Goal: Information Seeking & Learning: Find specific fact

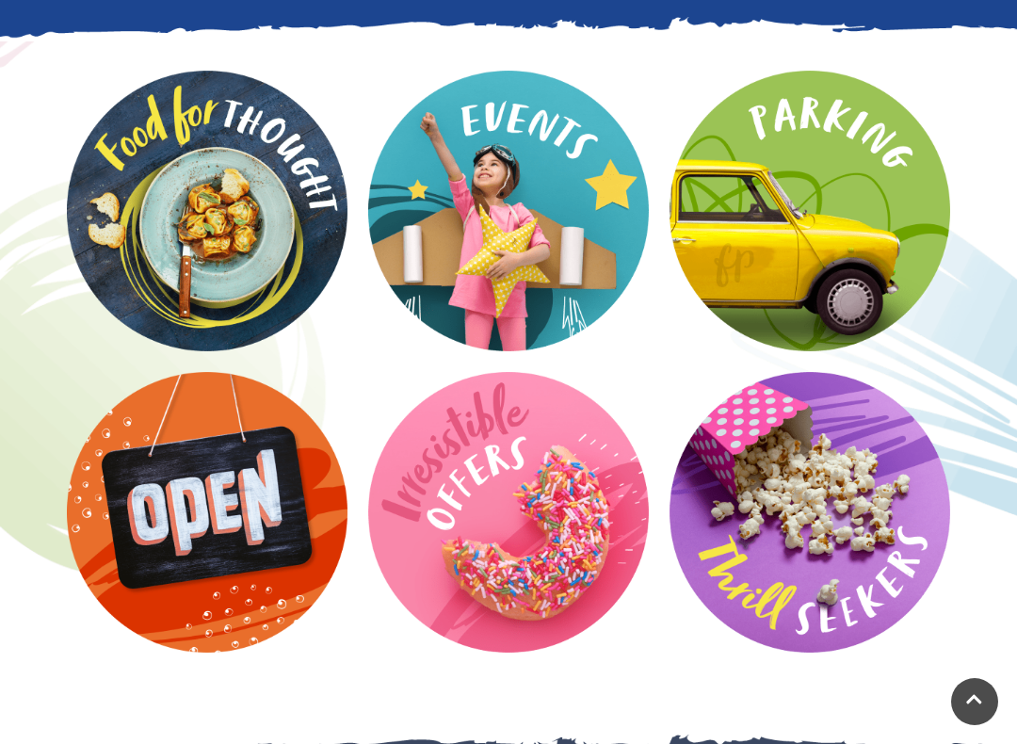
scroll to position [3007, 0]
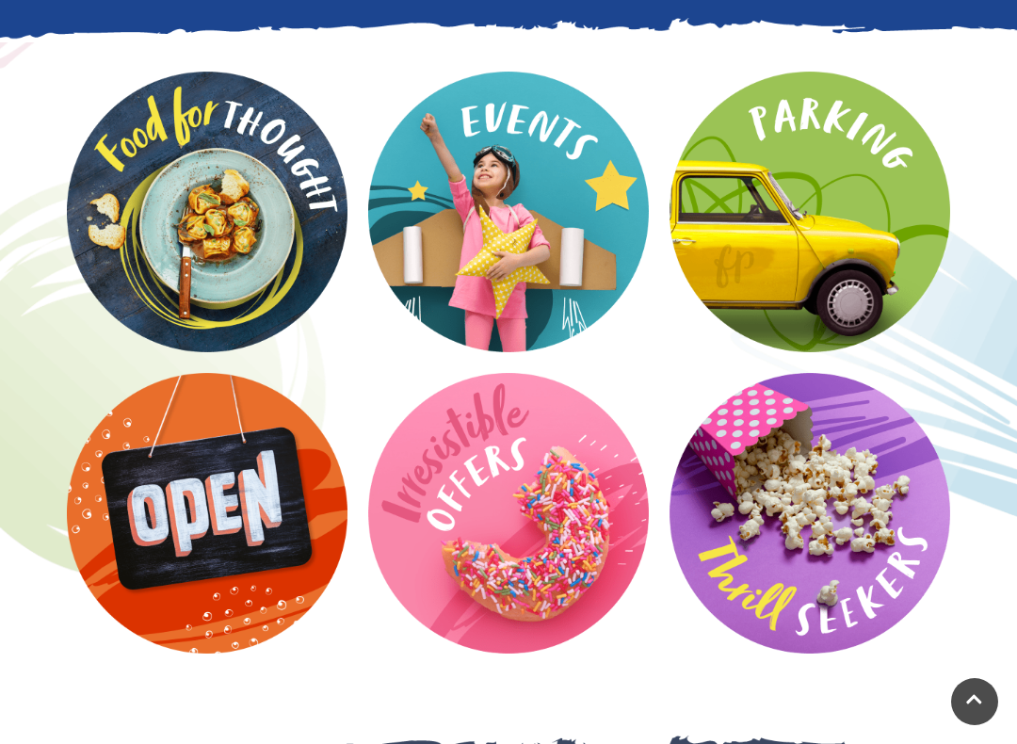
click at [0, 0] on video at bounding box center [0, 0] width 0 height 0
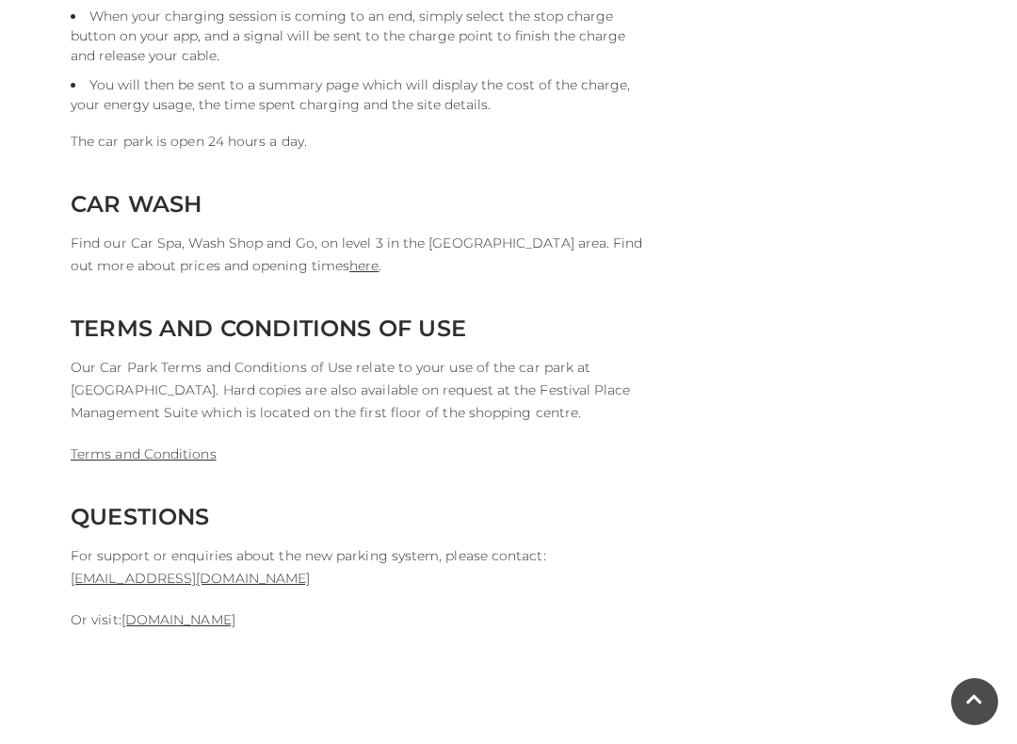
scroll to position [4585, 0]
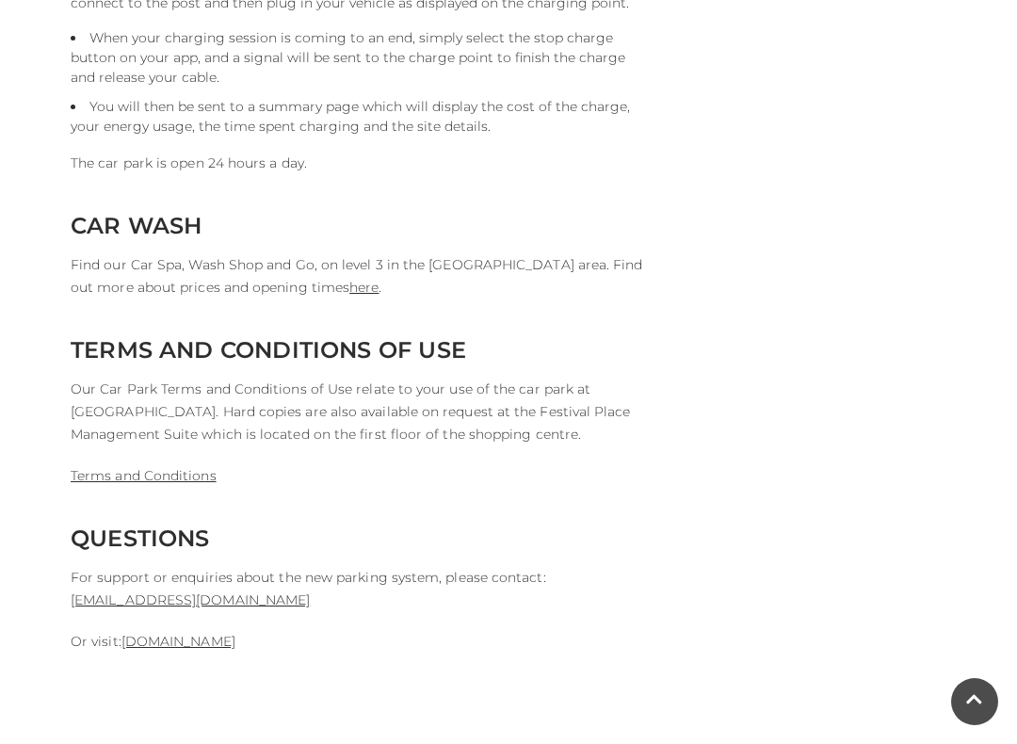
click at [349, 279] on link "here" at bounding box center [363, 287] width 29 height 17
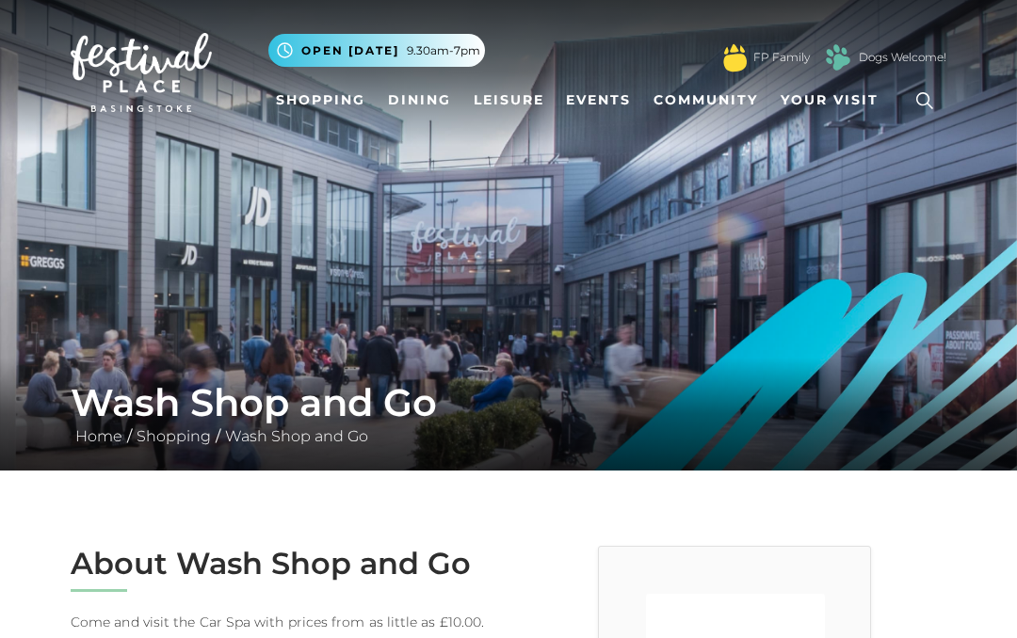
click at [847, 107] on span "Your Visit" at bounding box center [830, 100] width 98 height 20
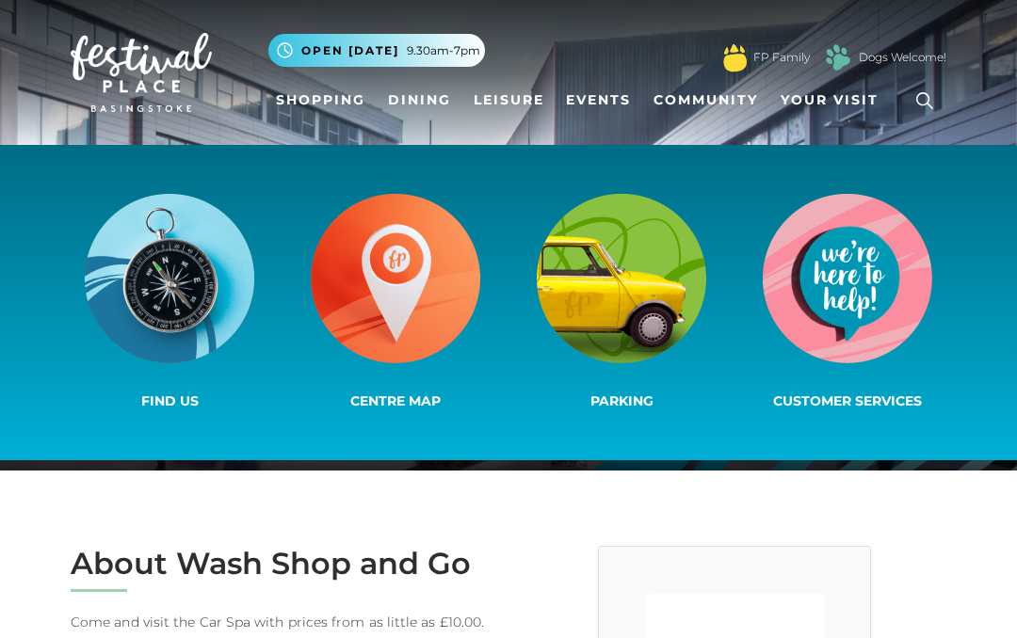
click at [668, 297] on img at bounding box center [621, 278] width 169 height 169
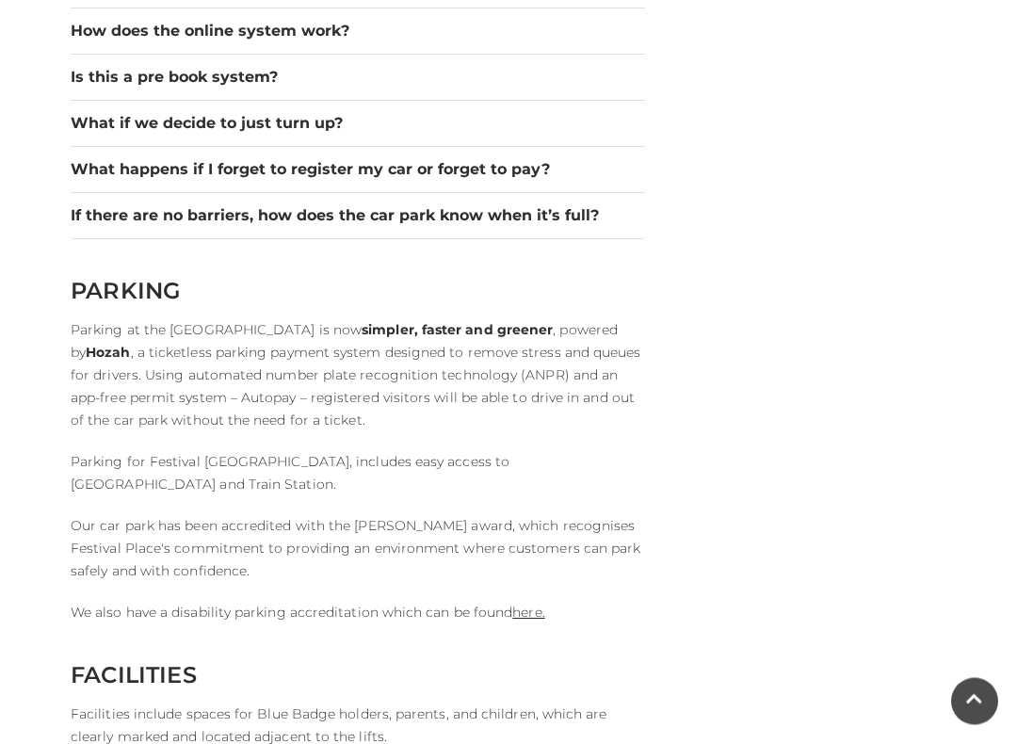
scroll to position [2943, 0]
click at [538, 158] on button "What happens if I forget to register my car or forget to pay?" at bounding box center [358, 169] width 574 height 23
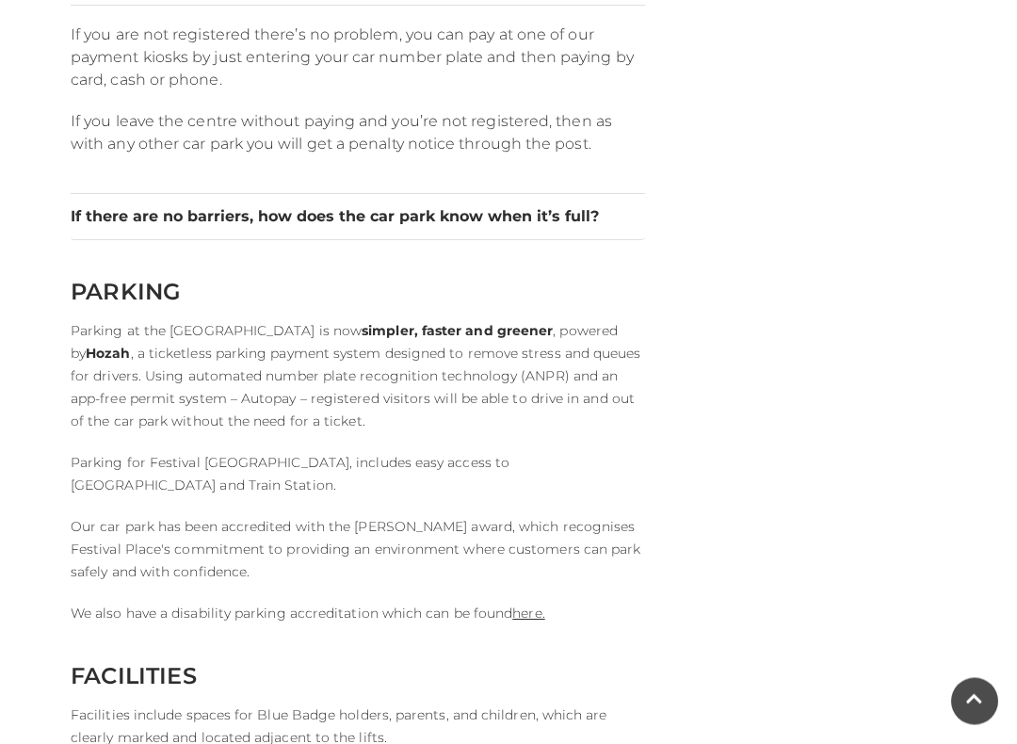
scroll to position [3130, 0]
click at [592, 205] on button "If there are no barriers, how does the car park know when it’s full?" at bounding box center [358, 216] width 574 height 23
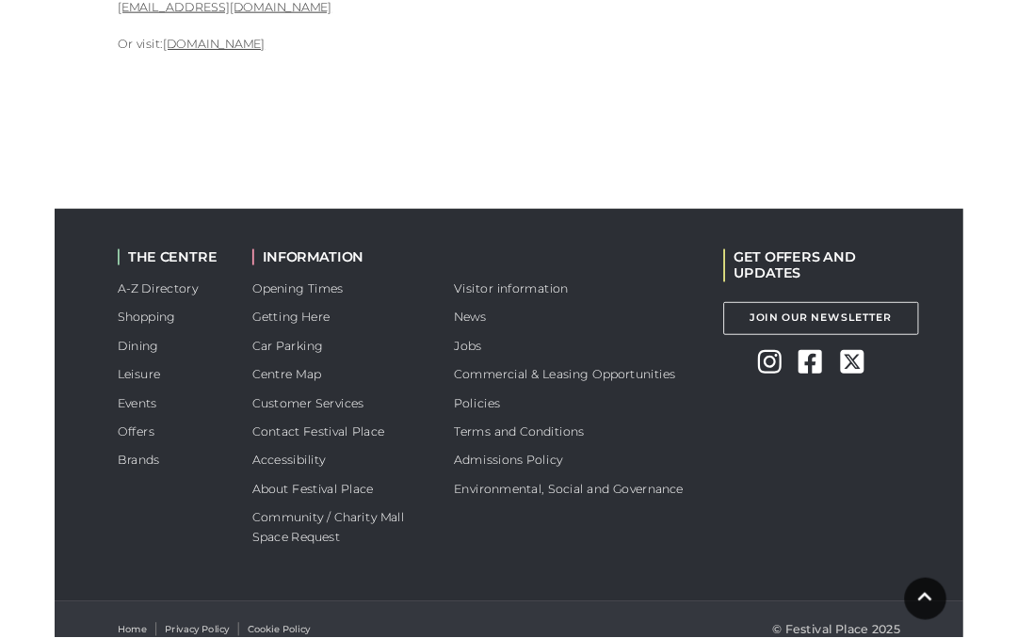
scroll to position [5302, 0]
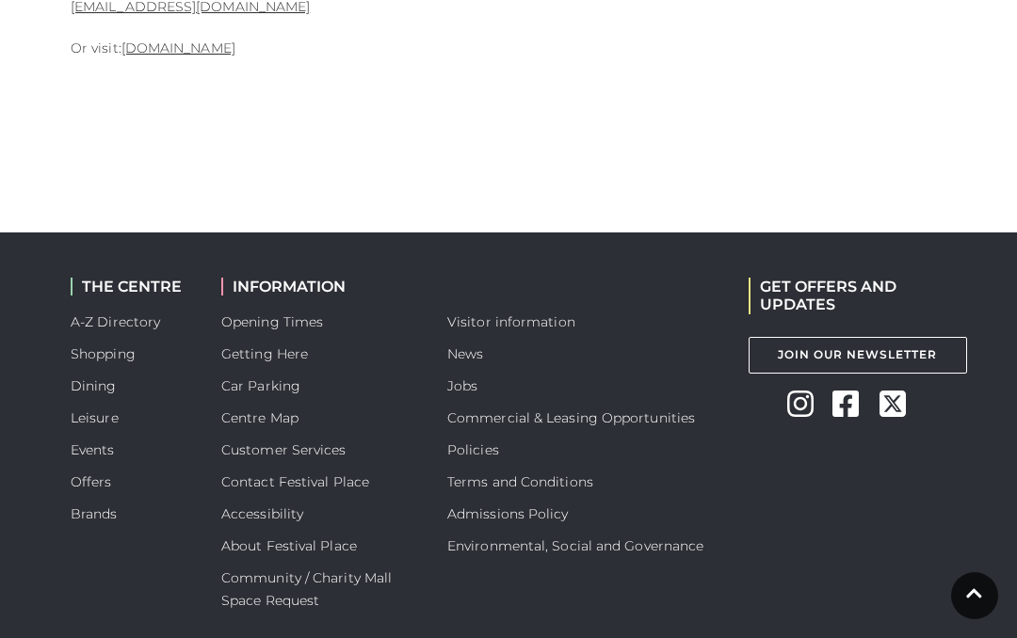
click at [298, 378] on link "Car Parking" at bounding box center [260, 386] width 79 height 17
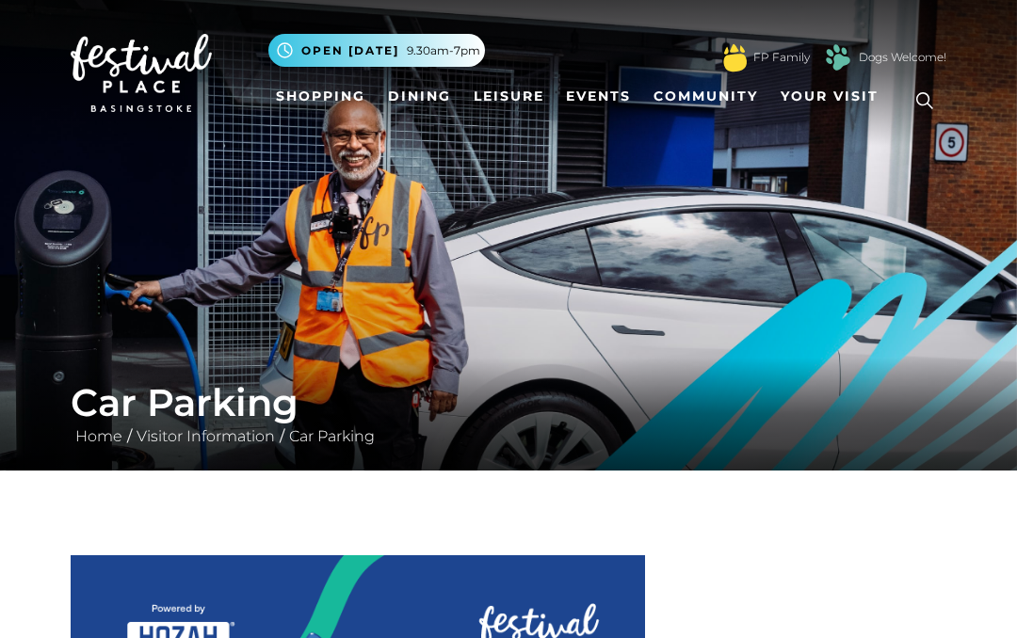
click at [358, 110] on link "Shopping" at bounding box center [320, 96] width 105 height 35
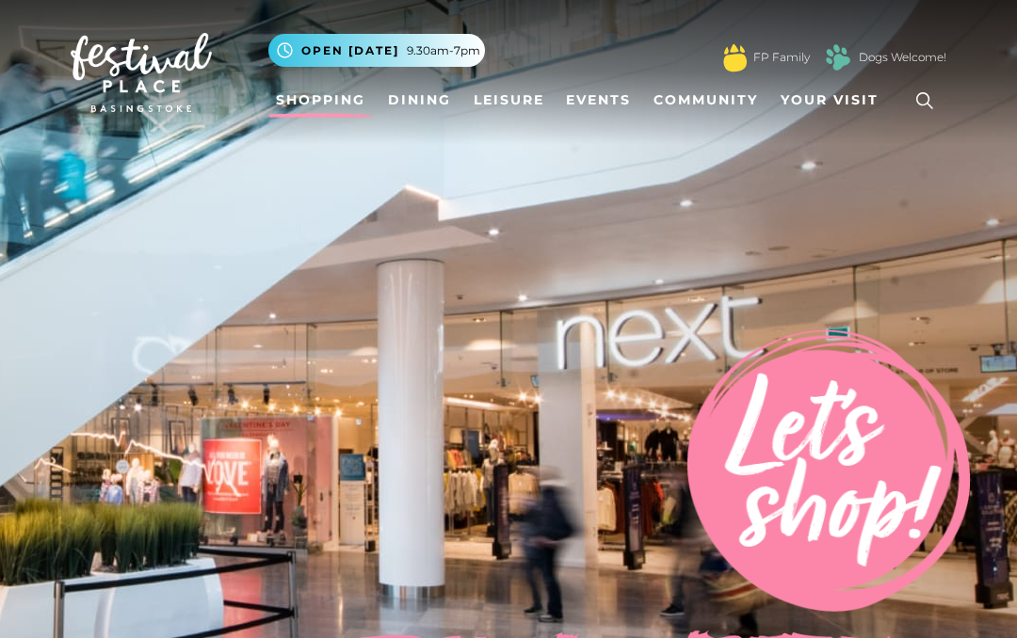
click at [927, 121] on link at bounding box center [924, 100] width 43 height 43
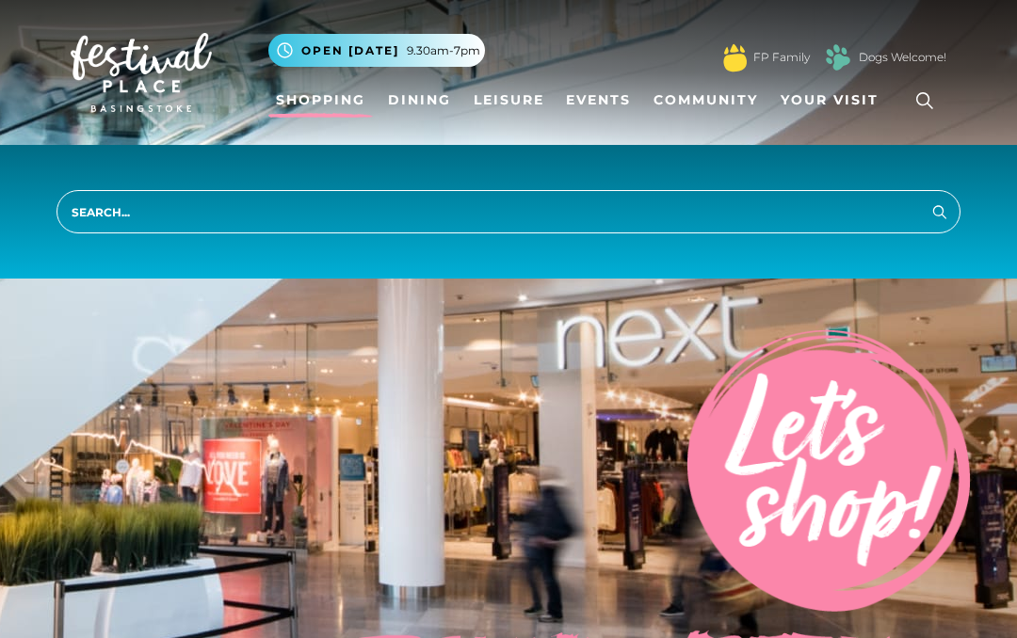
click at [365, 218] on input "search" at bounding box center [508, 211] width 904 height 43
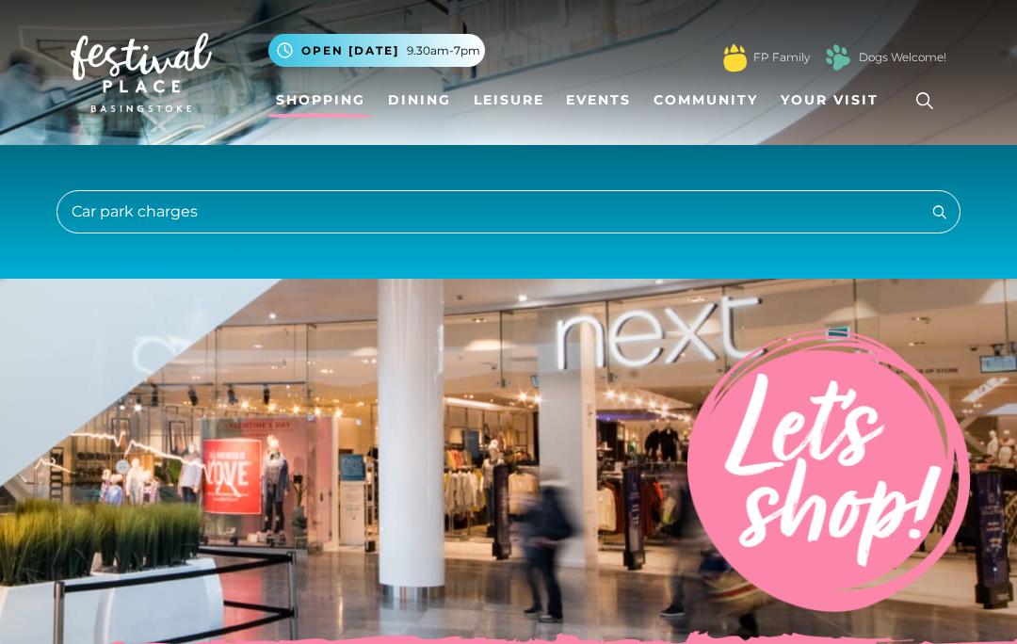
type input "Car park charges"
click at [940, 211] on button "Search" at bounding box center [939, 212] width 23 height 24
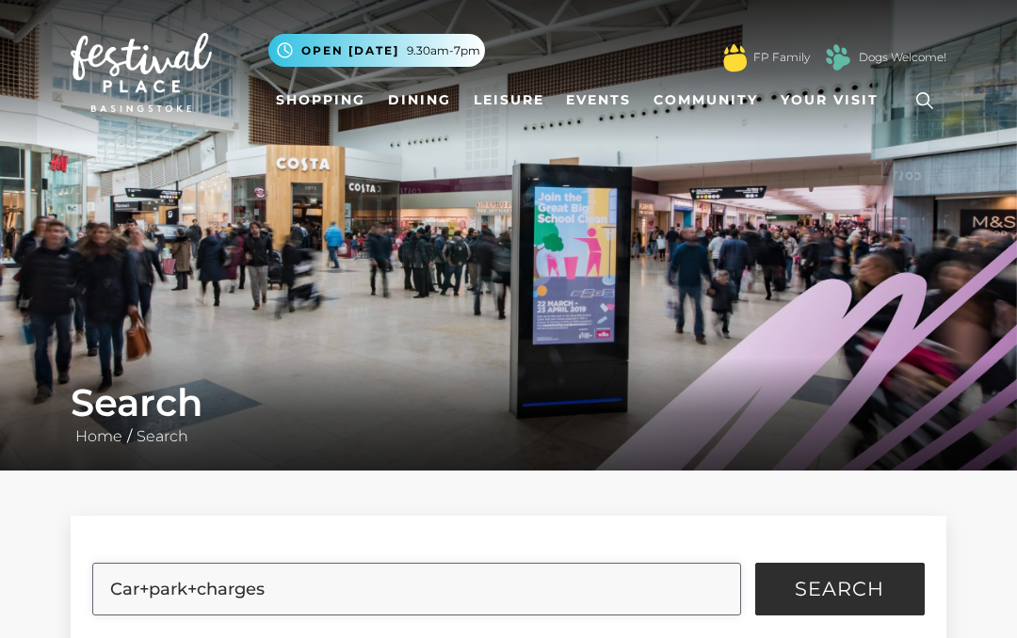
click at [629, 591] on input "Car+park+charges" at bounding box center [416, 589] width 648 height 53
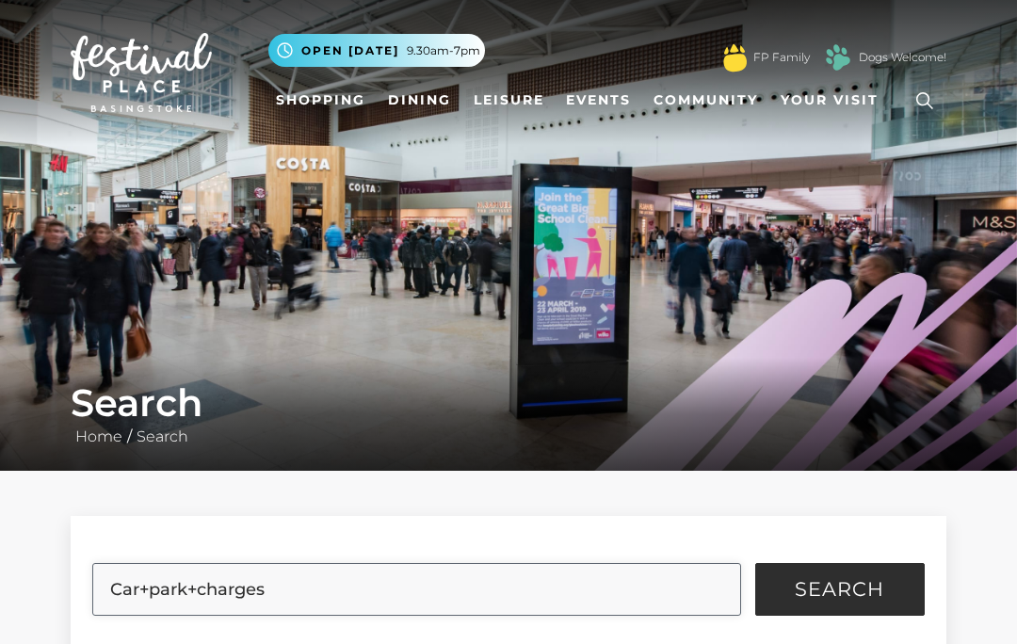
scroll to position [99, 0]
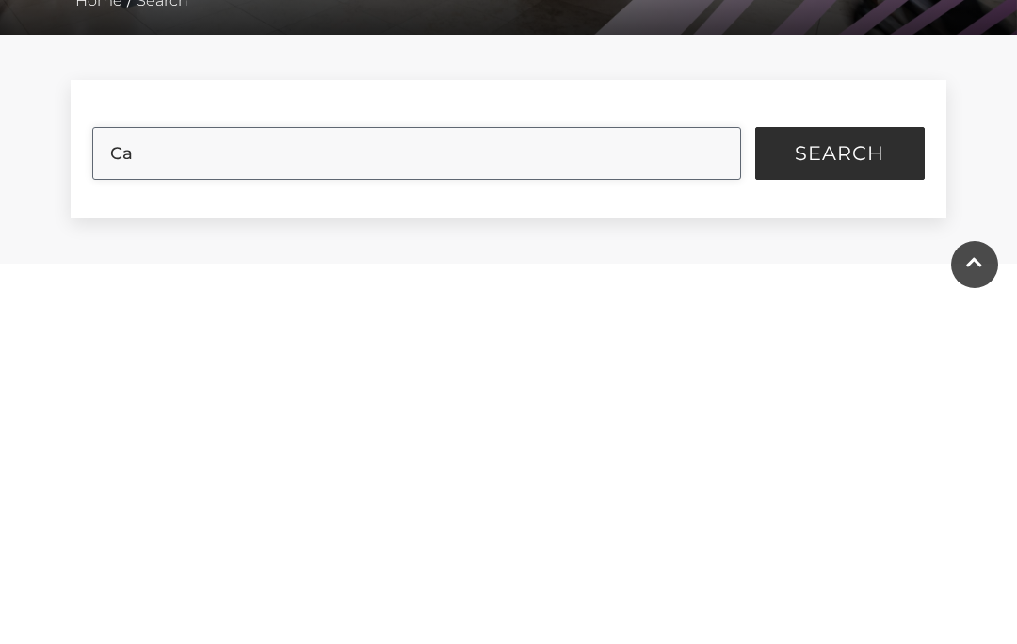
type input "C"
type input "Cost to park"
click at [847, 464] on button "Search" at bounding box center [839, 490] width 169 height 53
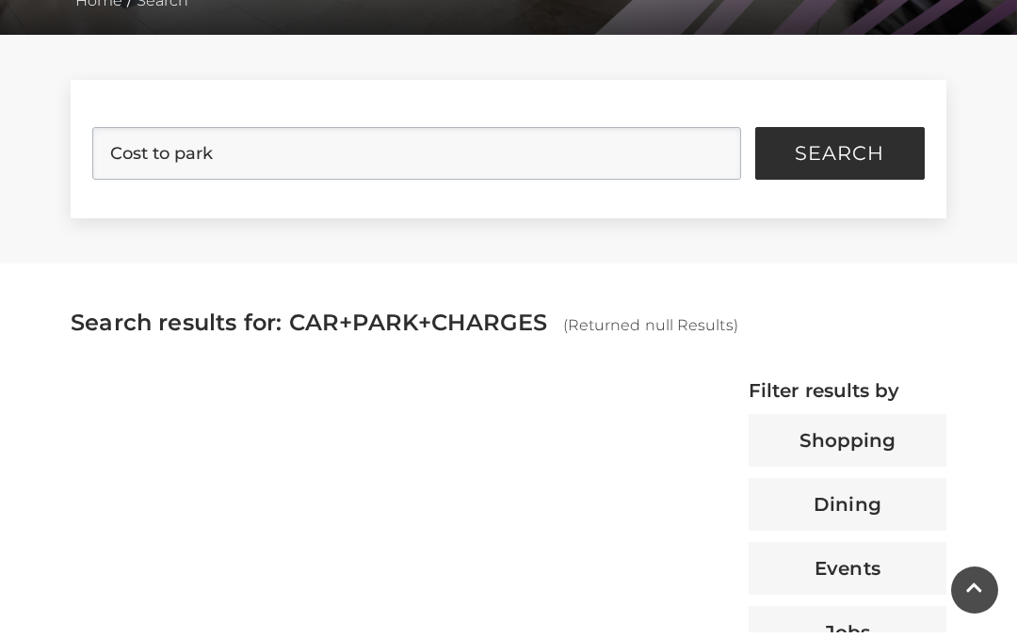
scroll to position [436, 0]
click at [894, 154] on button "Search" at bounding box center [839, 153] width 169 height 53
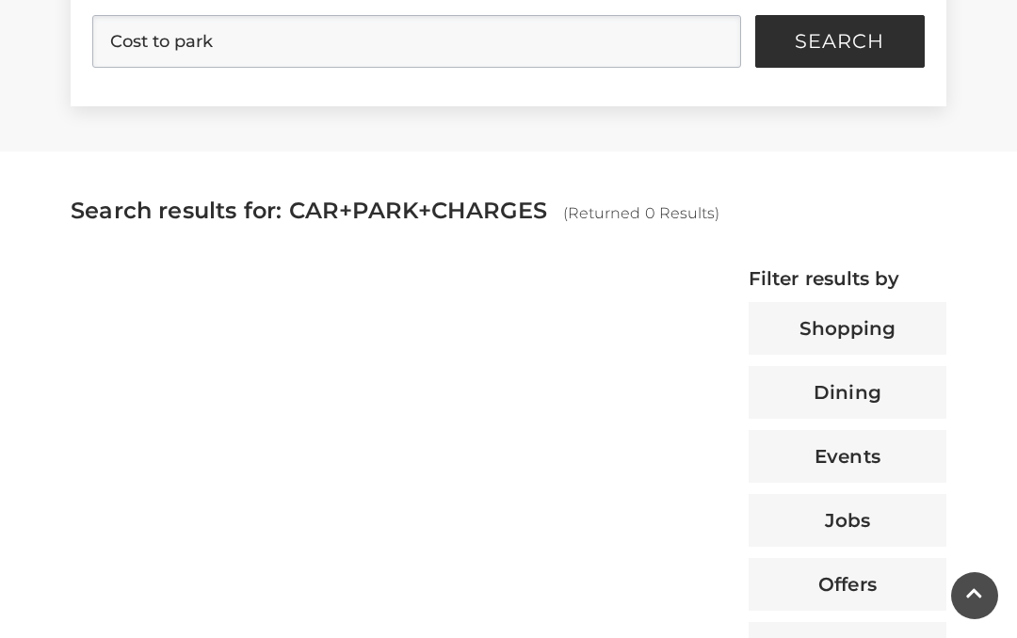
scroll to position [547, 0]
click at [908, 338] on button "Shopping" at bounding box center [848, 329] width 198 height 53
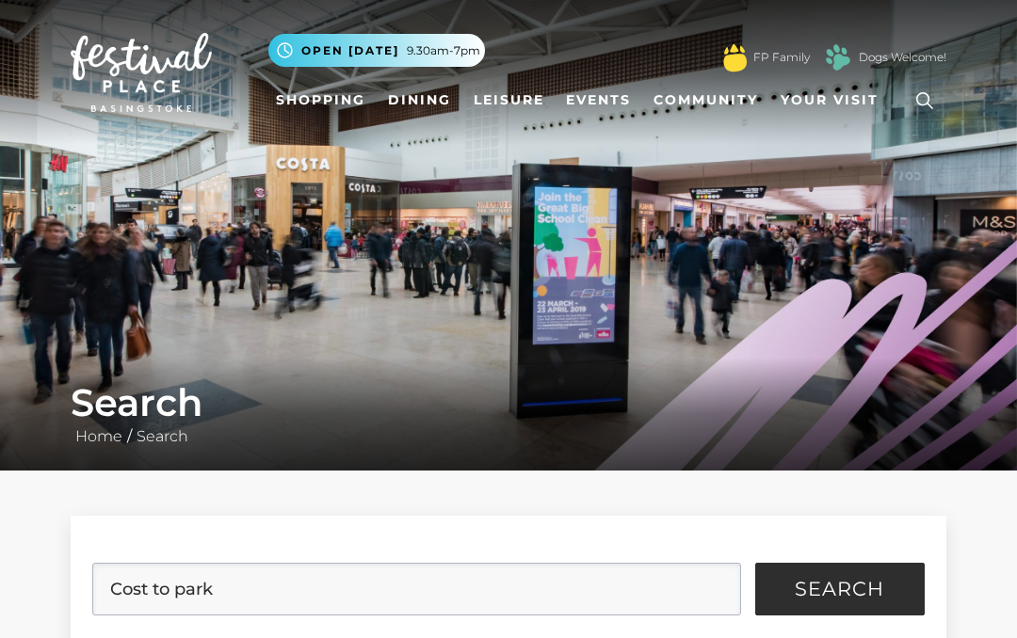
click at [832, 112] on link "Your Visit" at bounding box center [834, 100] width 122 height 35
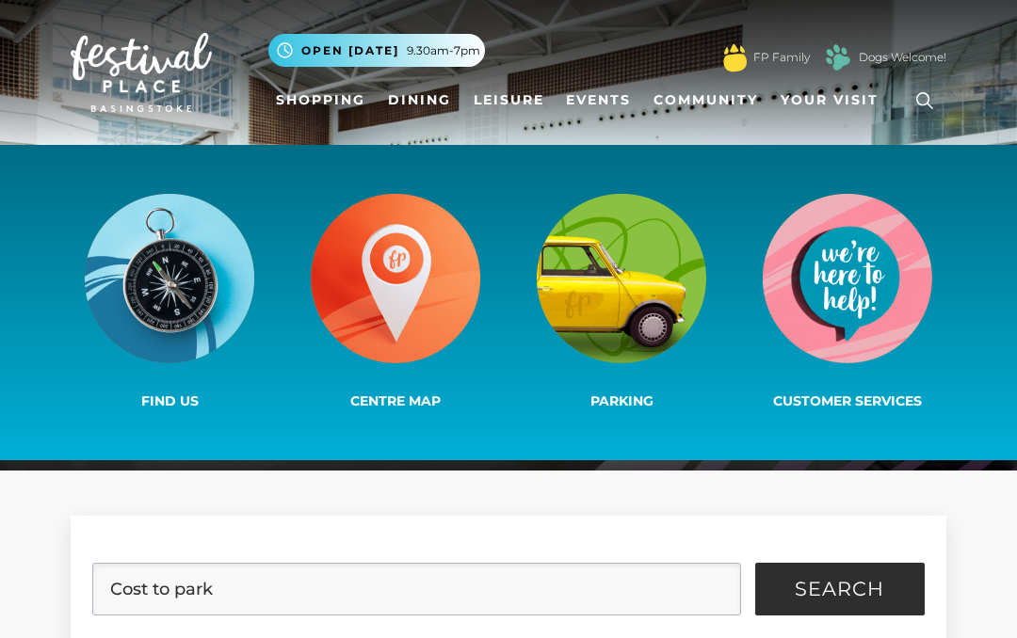
click at [880, 314] on img at bounding box center [847, 278] width 169 height 169
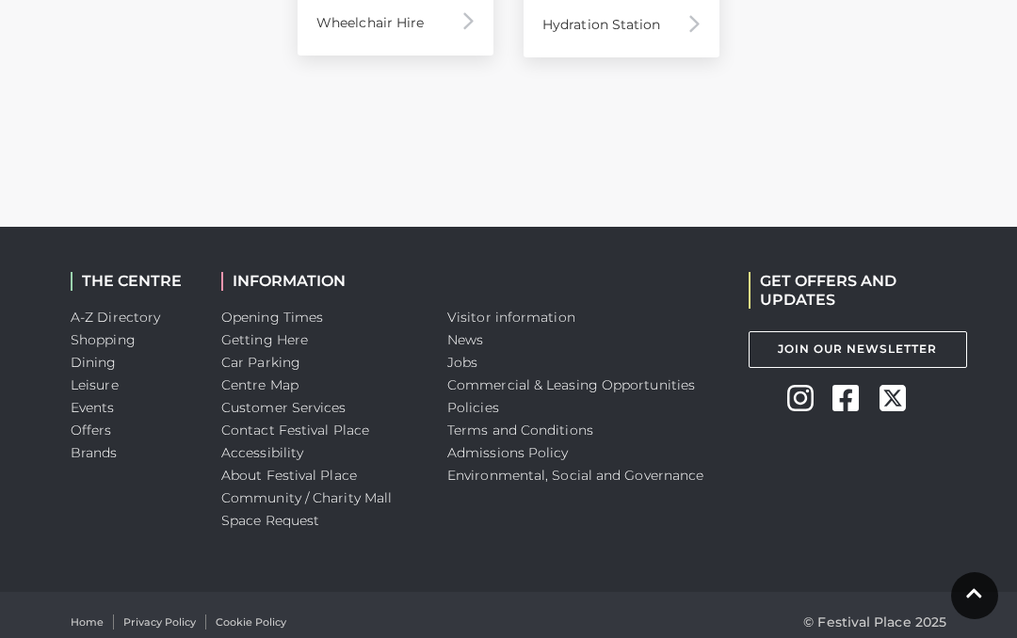
scroll to position [1681, 0]
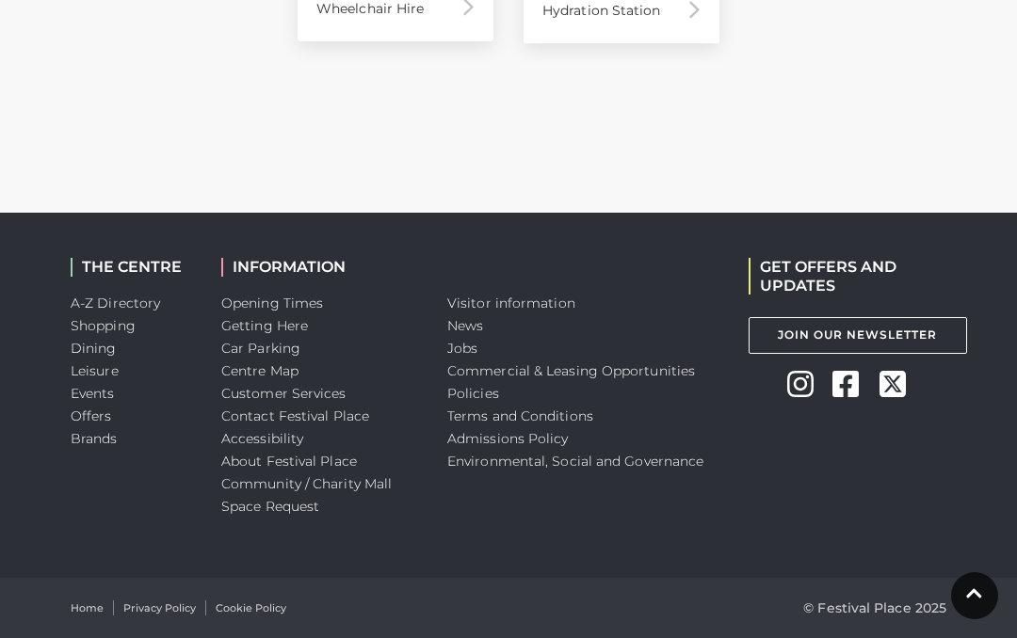
click at [567, 295] on link "Visitor information" at bounding box center [511, 303] width 128 height 17
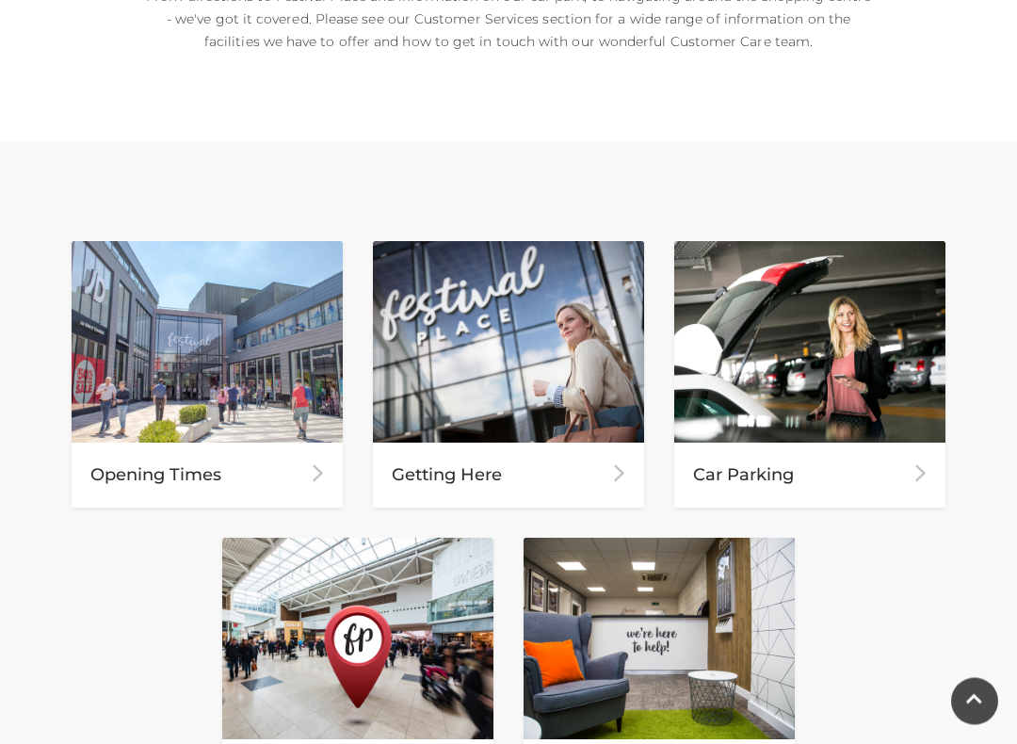
scroll to position [716, 0]
click at [815, 473] on div "Car Parking" at bounding box center [809, 475] width 271 height 65
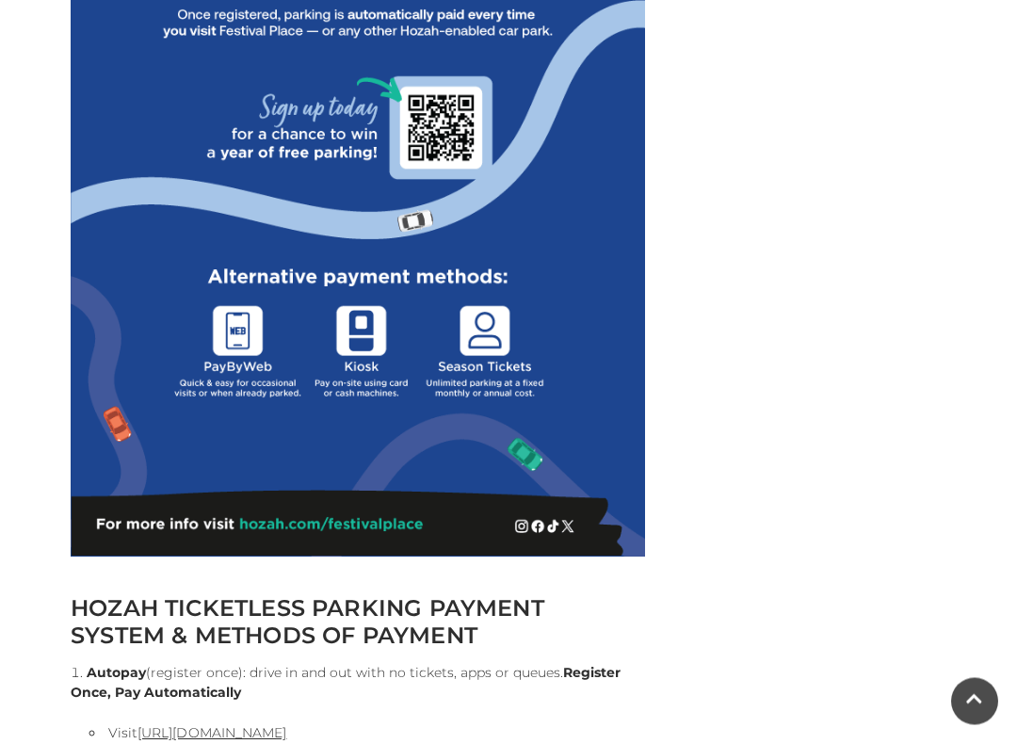
scroll to position [1196, 0]
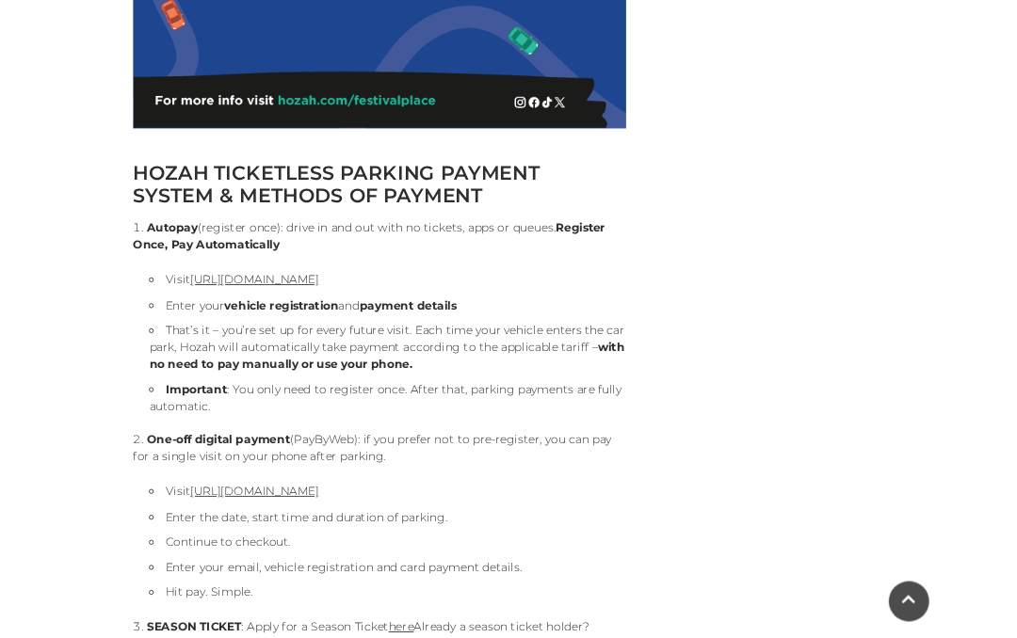
scroll to position [1602, 0]
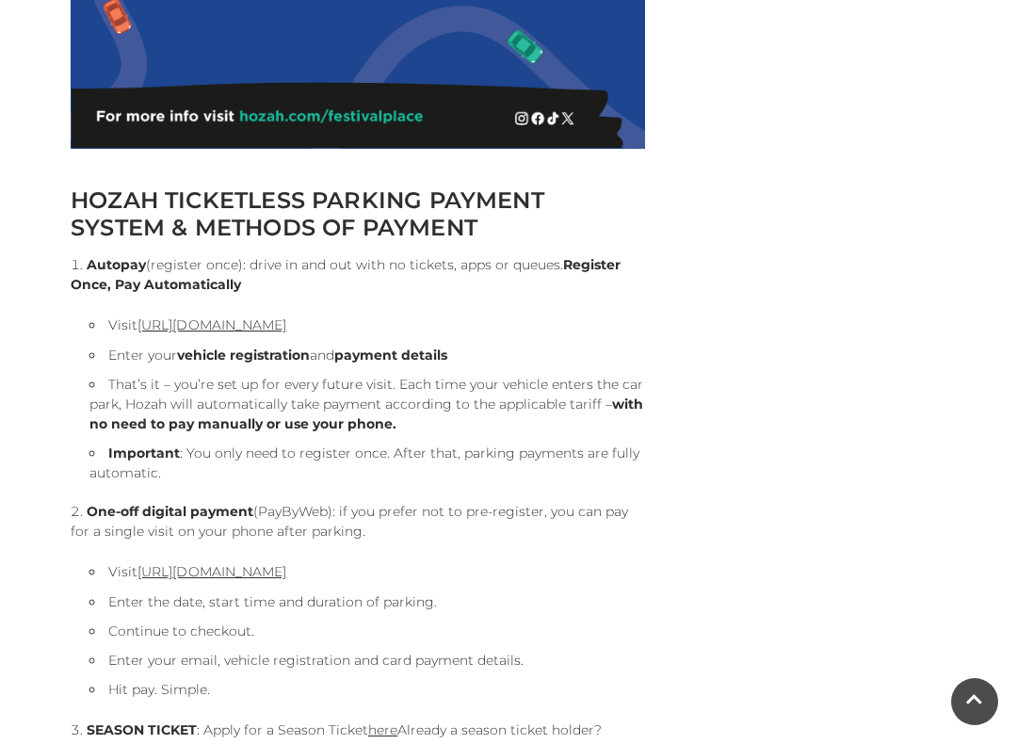
click at [286, 333] on link "https://pay.hozah.com/locations/festivalplace" at bounding box center [211, 324] width 149 height 17
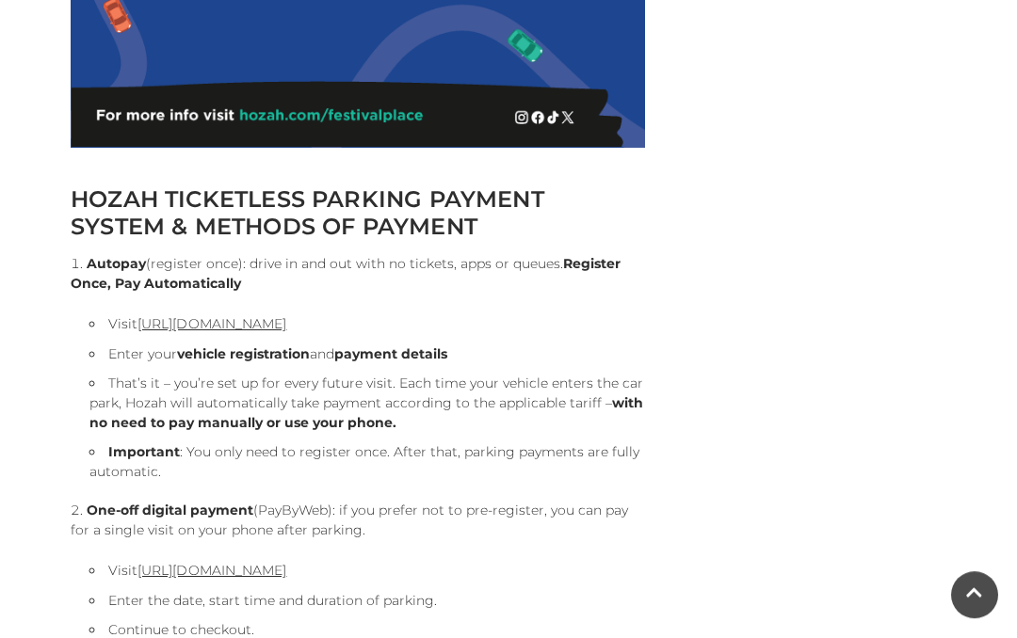
scroll to position [1654, 0]
